Goal: Communication & Community: Participate in discussion

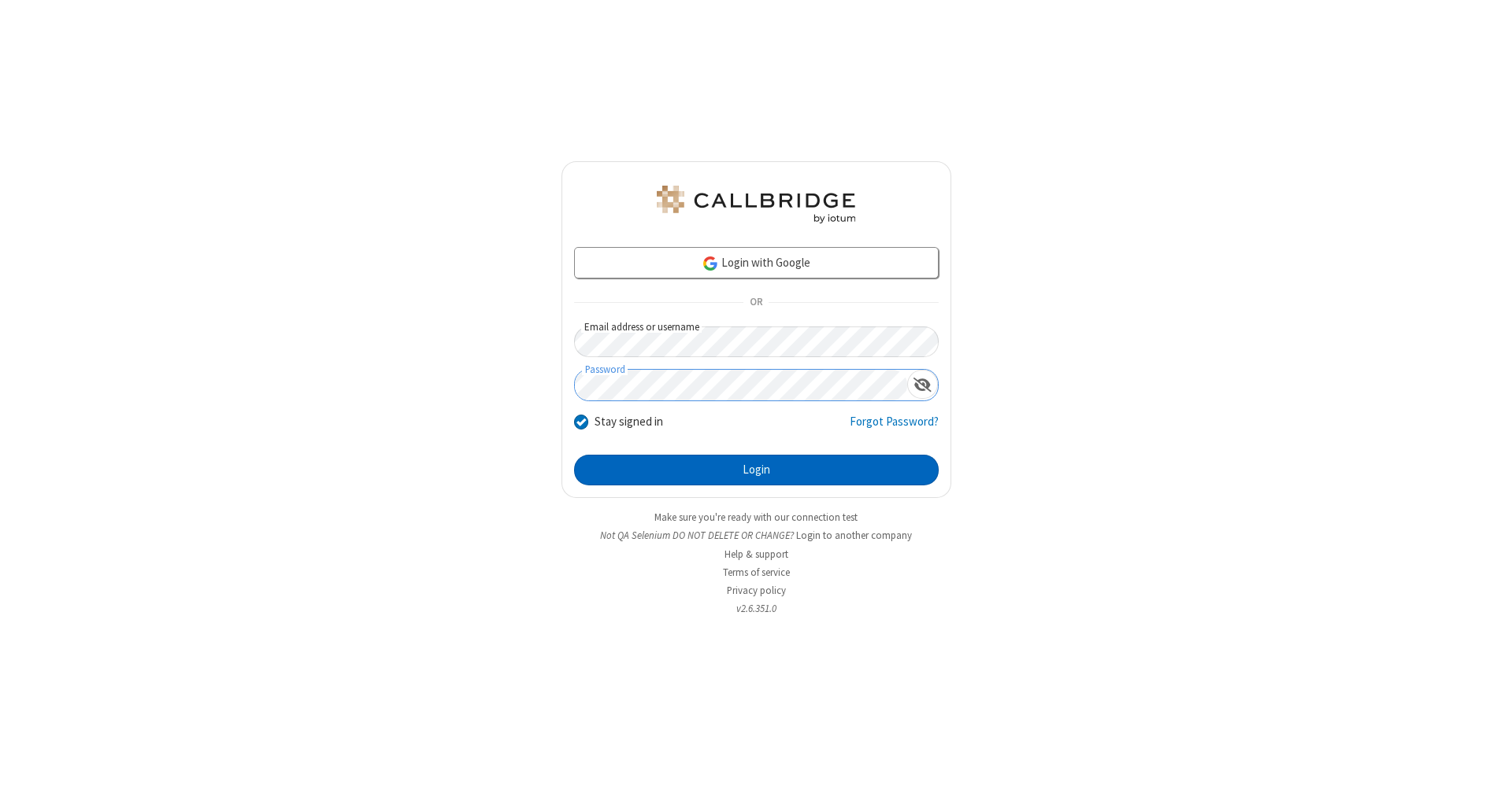
click at [756, 470] on button "Login" at bounding box center [756, 470] width 365 height 31
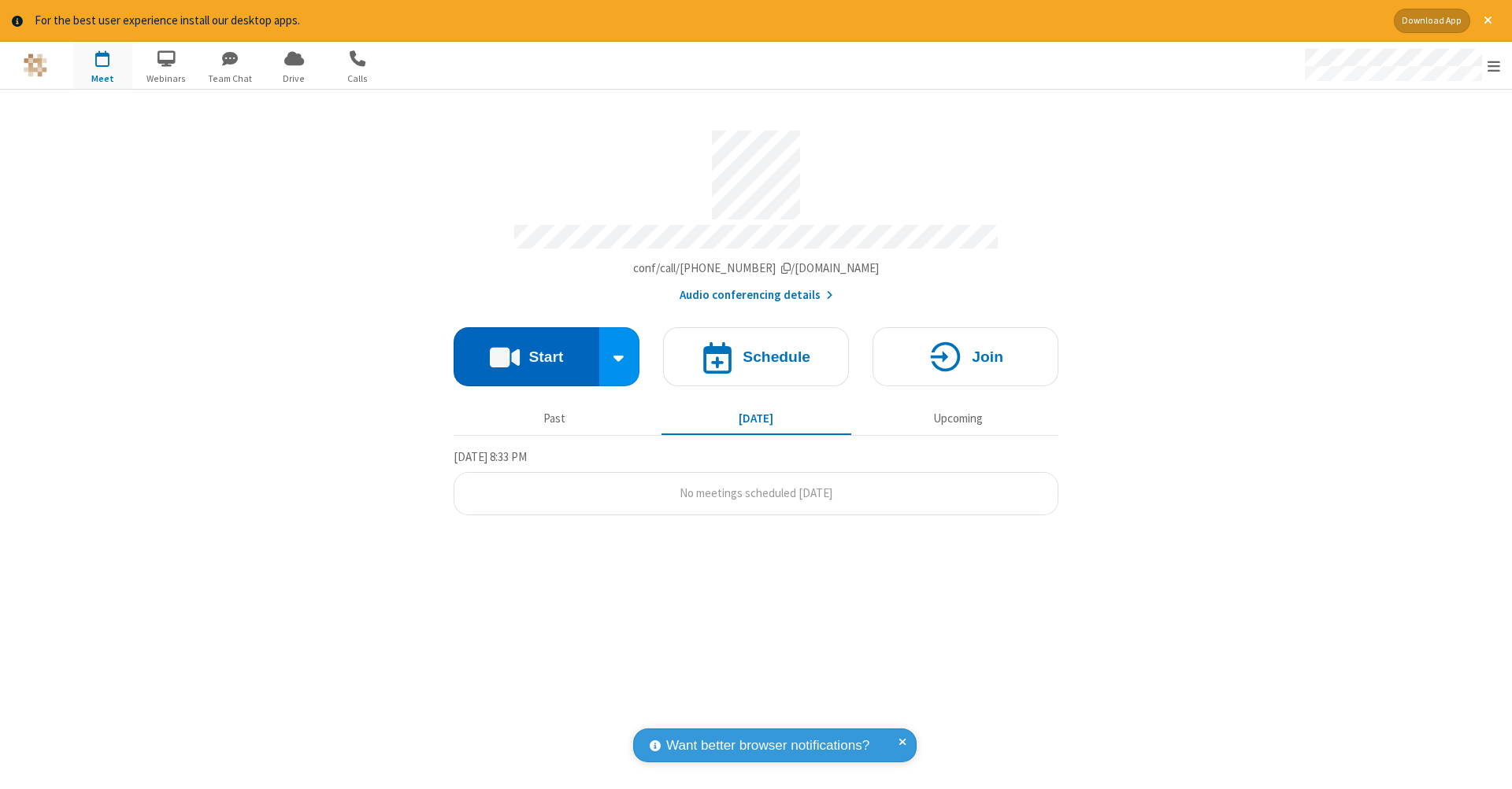
click at [526, 349] on button "Start" at bounding box center [527, 357] width 145 height 59
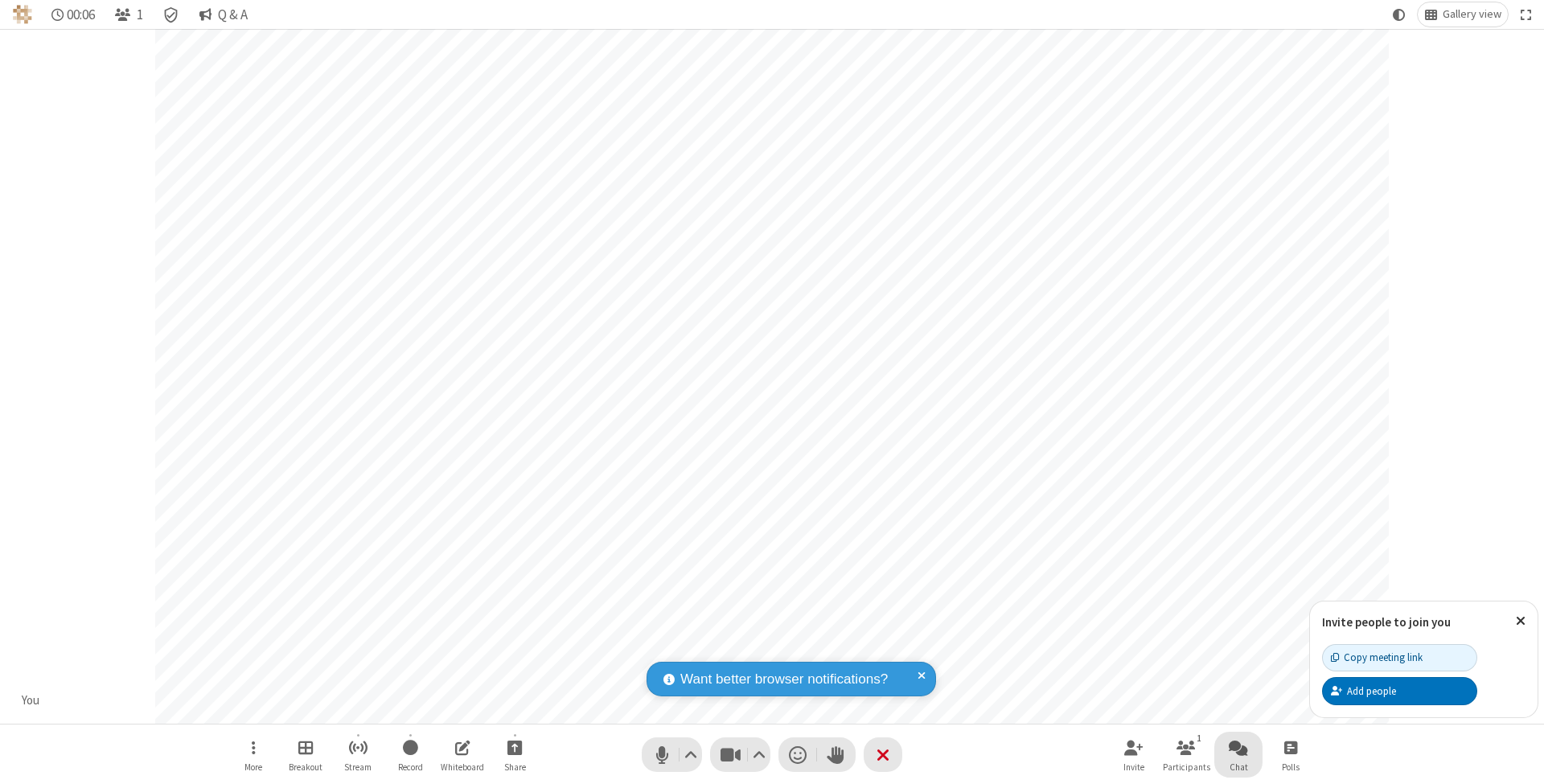
click at [1237, 746] on span "Open chat" at bounding box center [1237, 746] width 19 height 20
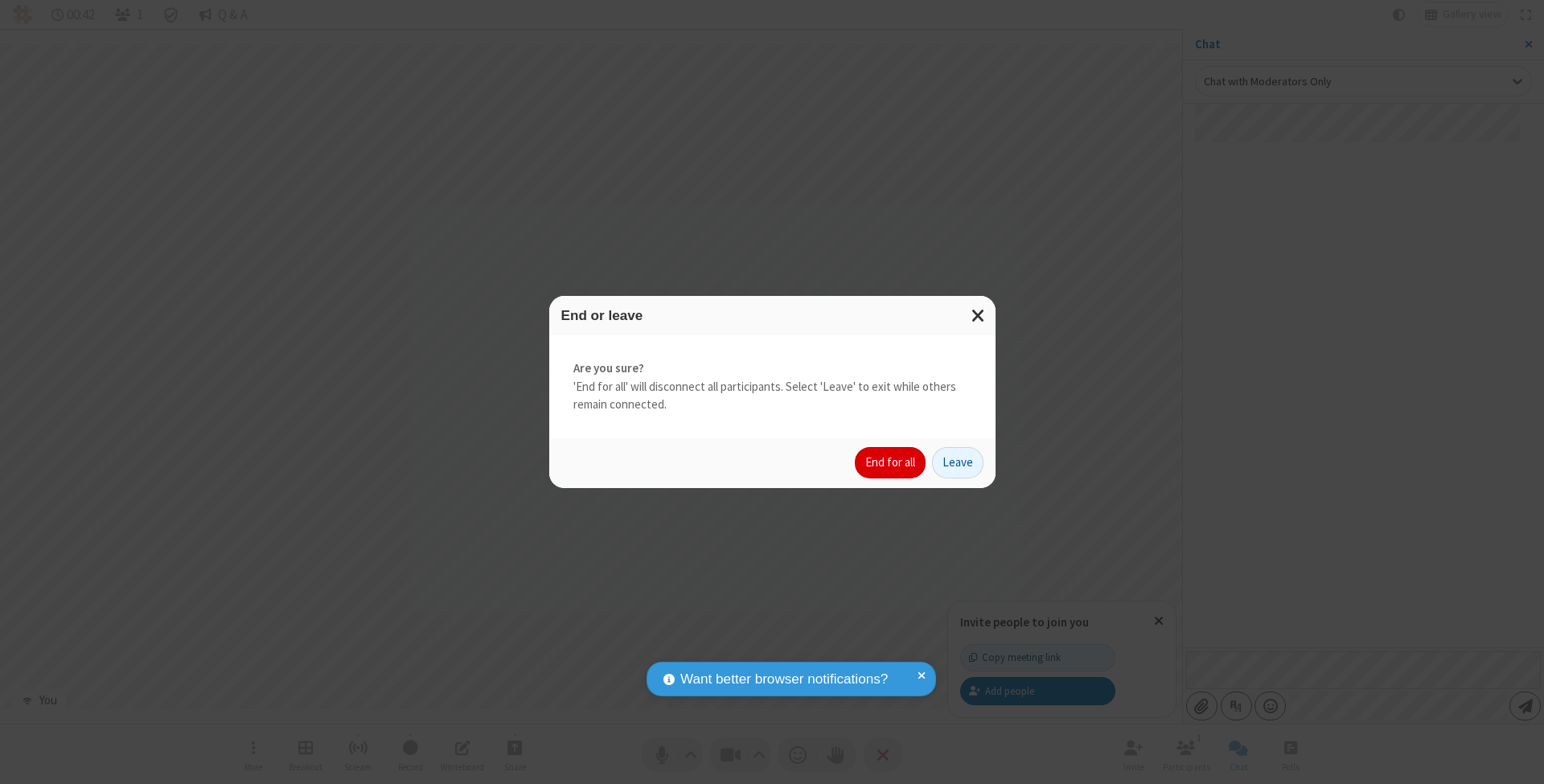
click at [890, 461] on button "End for all" at bounding box center [889, 462] width 70 height 32
